Goal: Transaction & Acquisition: Purchase product/service

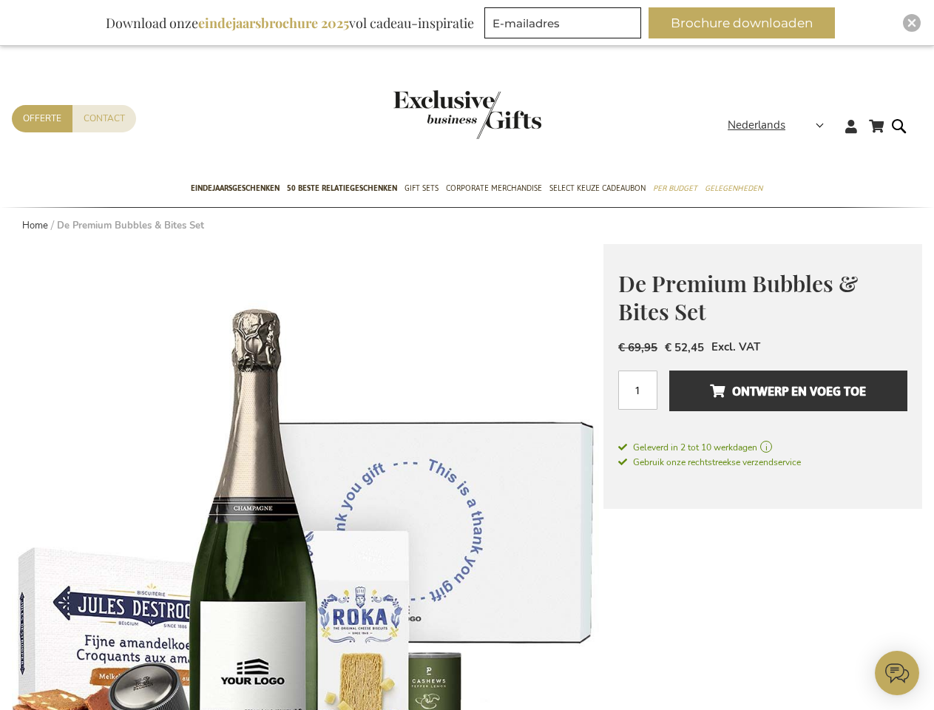
click at [780, 125] on span "Nederlands" at bounding box center [757, 125] width 58 height 17
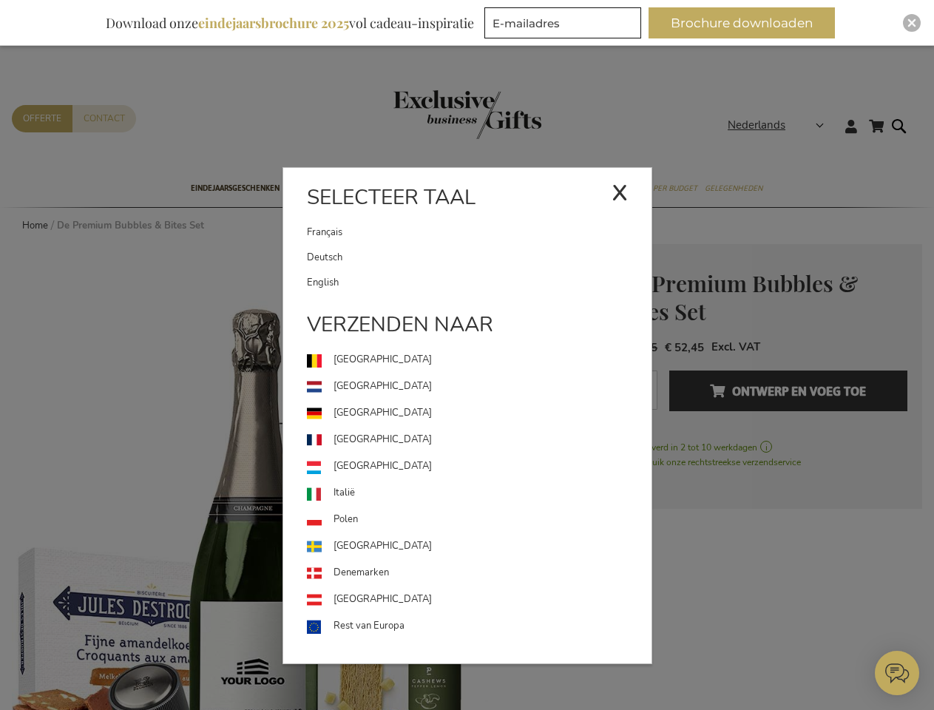
click at [308, 477] on link "[GEOGRAPHIC_DATA]" at bounding box center [479, 466] width 345 height 27
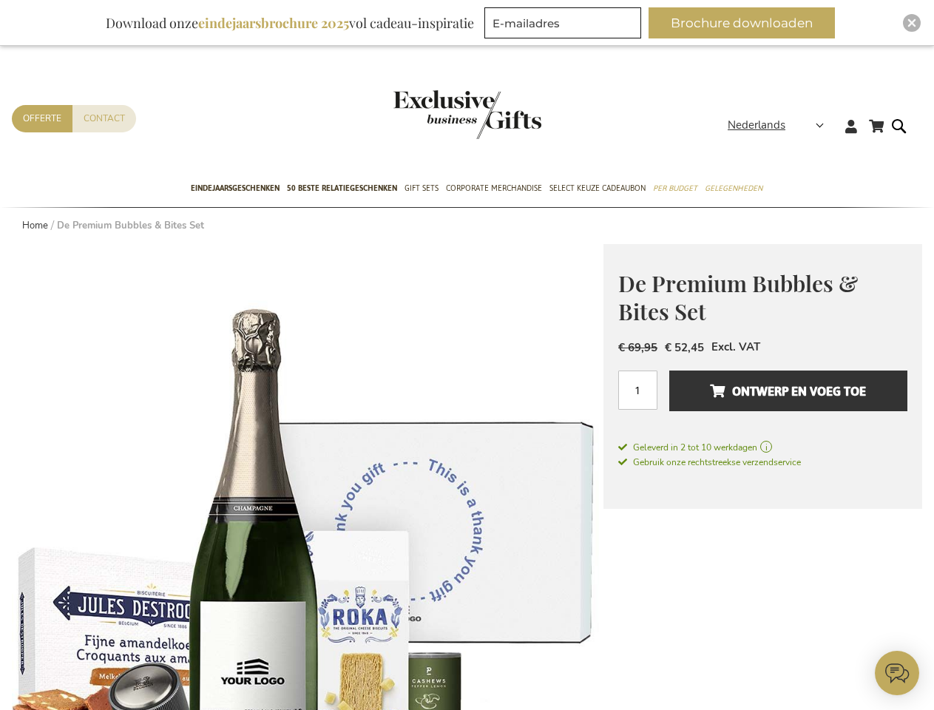
click at [763, 398] on span "Ontwerp en voeg toe" at bounding box center [788, 391] width 156 height 24
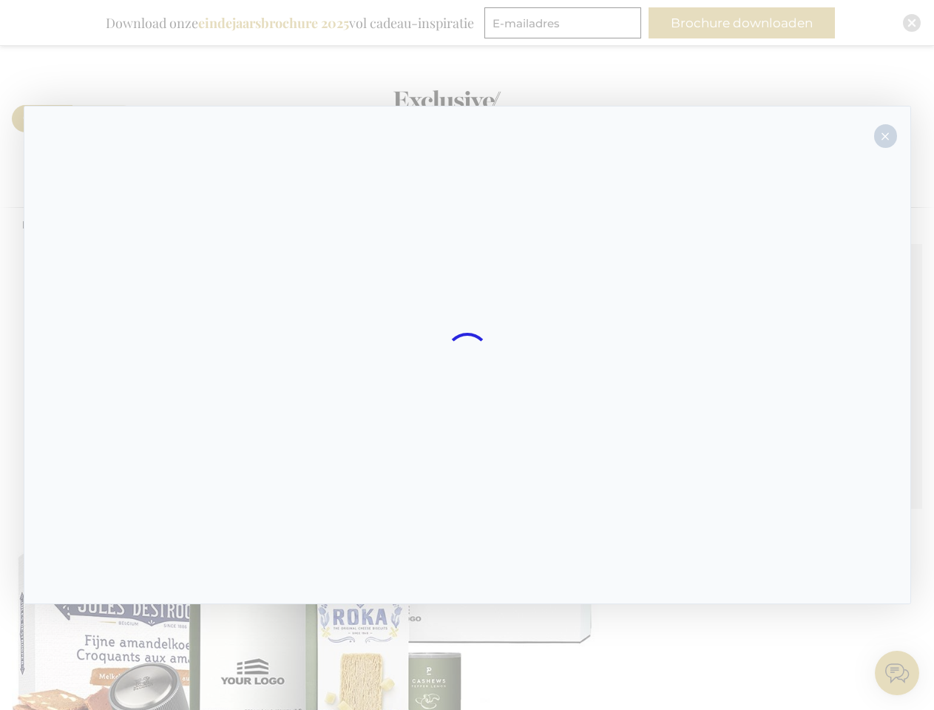
click at [789, 391] on div at bounding box center [468, 355] width 888 height 499
click at [748, 23] on div at bounding box center [467, 355] width 934 height 710
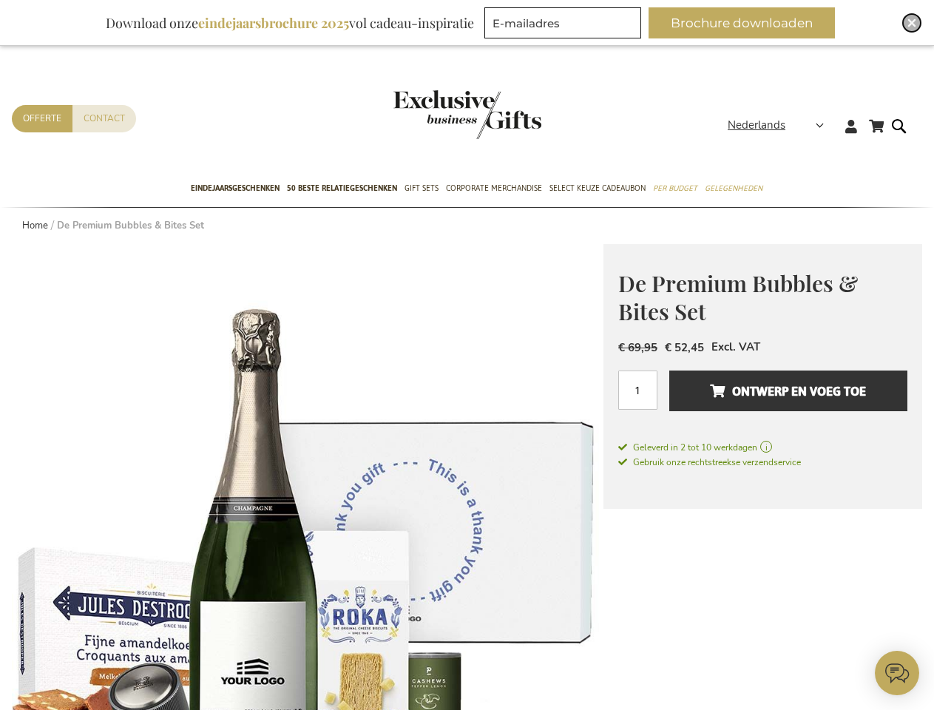
click at [912, 23] on img "Close" at bounding box center [912, 22] width 9 height 9
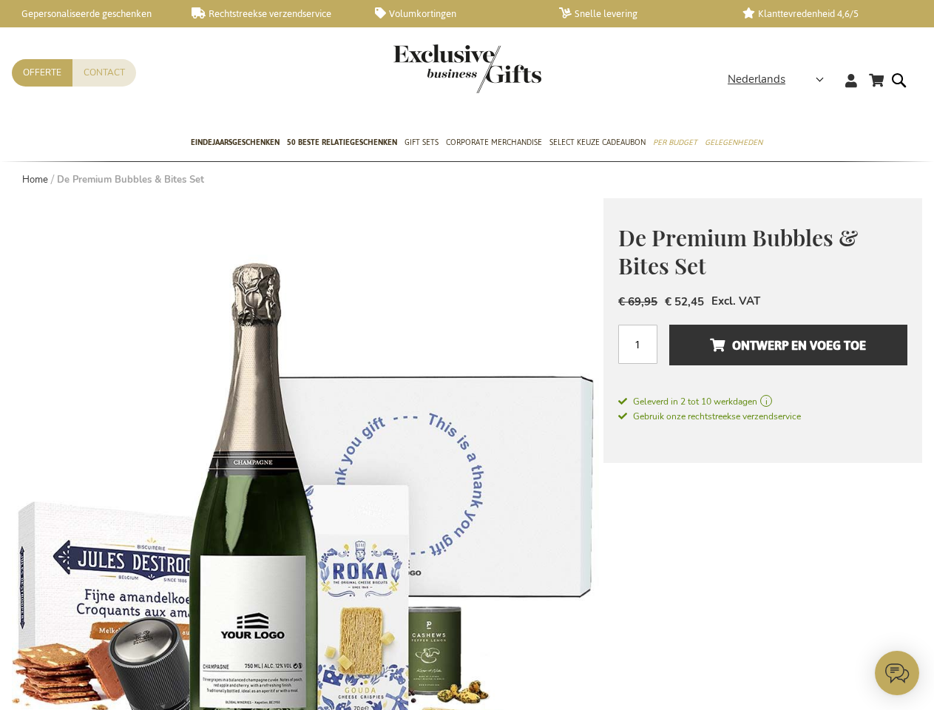
click at [897, 673] on icon at bounding box center [897, 673] width 44 height 44
